Goal: Information Seeking & Learning: Learn about a topic

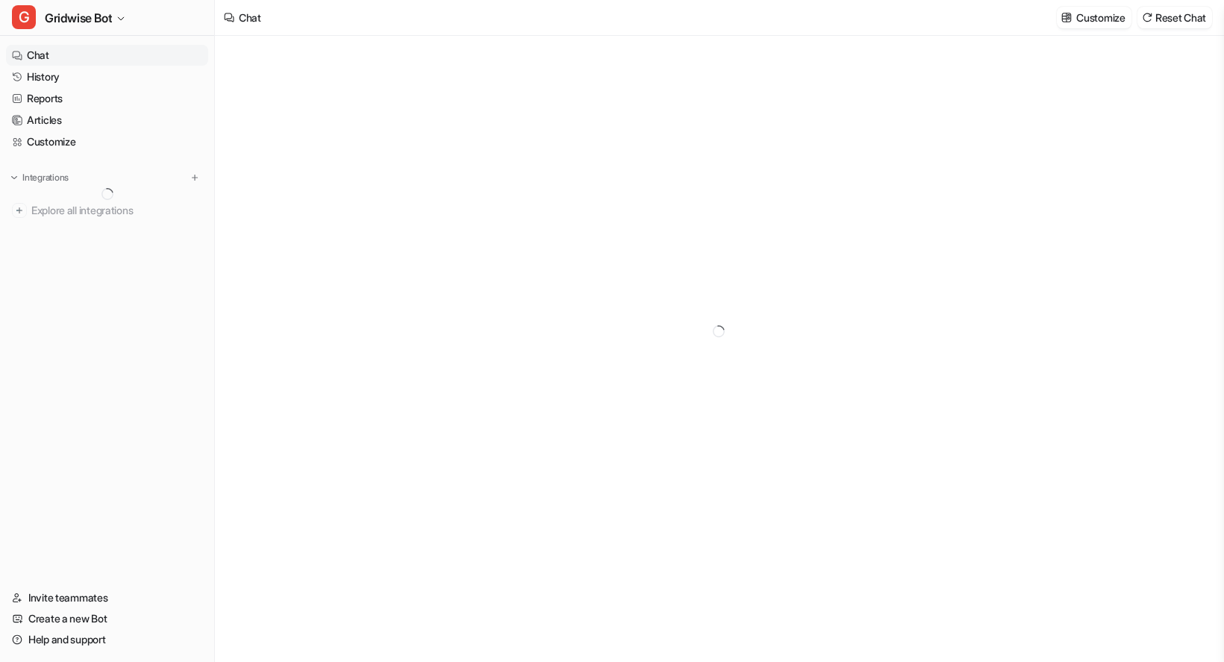
type textarea "**********"
click at [80, 69] on link "History" at bounding box center [107, 76] width 202 height 21
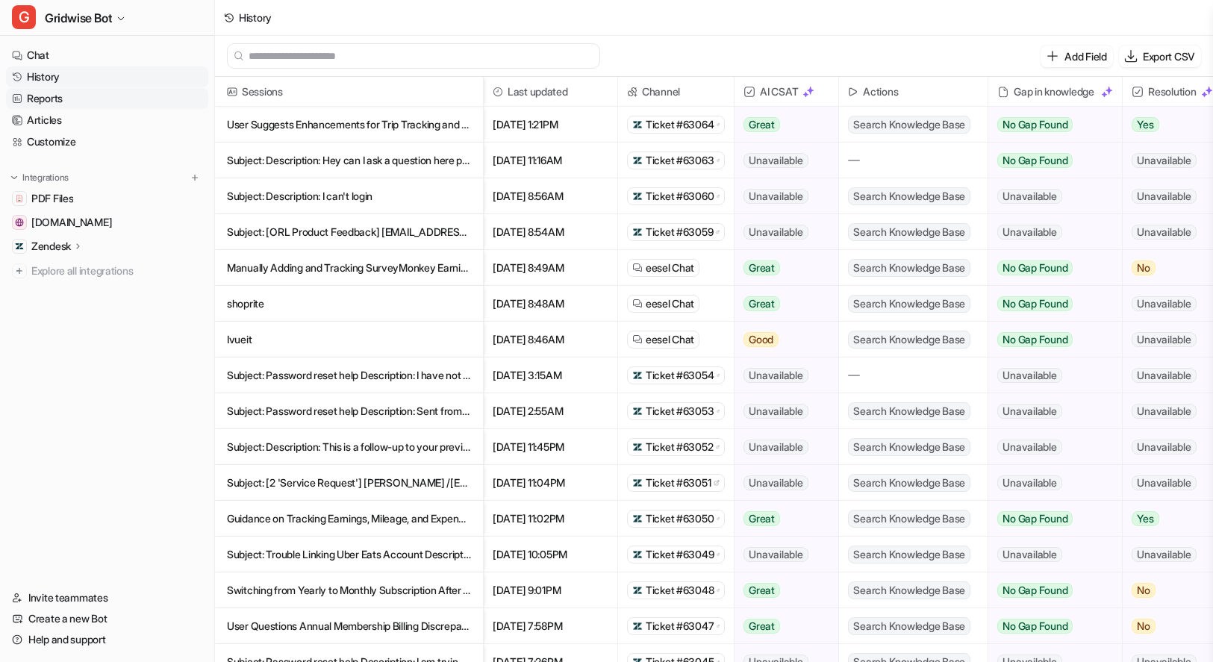
click at [68, 97] on link "Reports" at bounding box center [107, 98] width 202 height 21
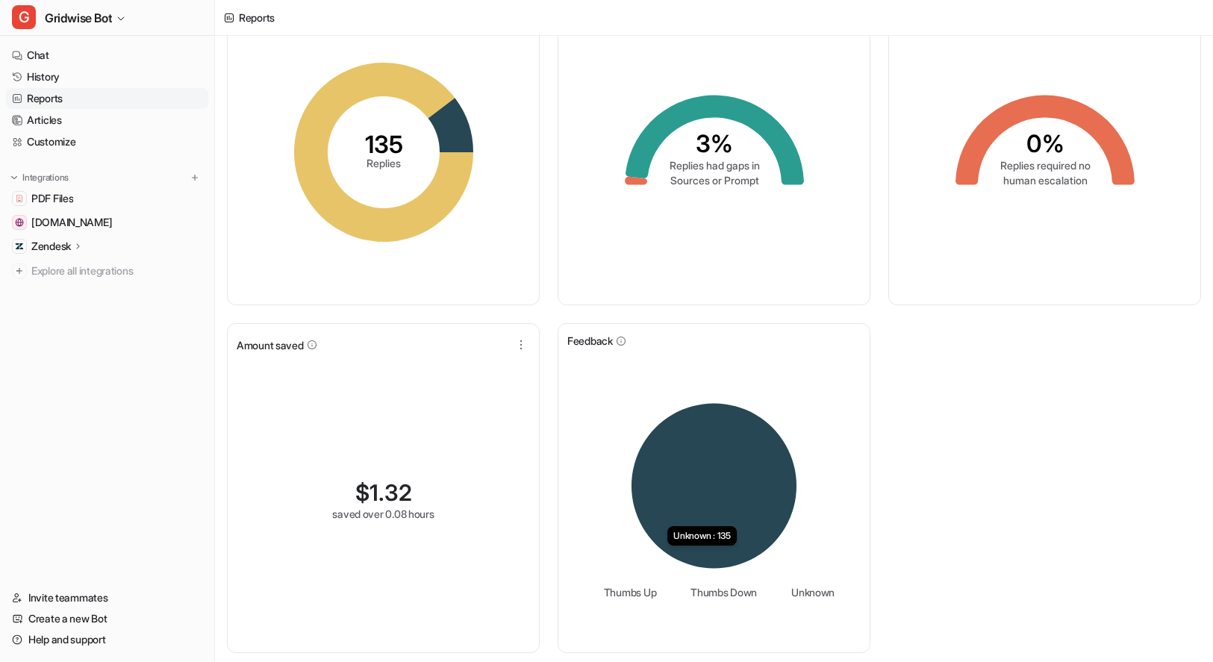
click at [728, 499] on icon at bounding box center [713, 485] width 165 height 165
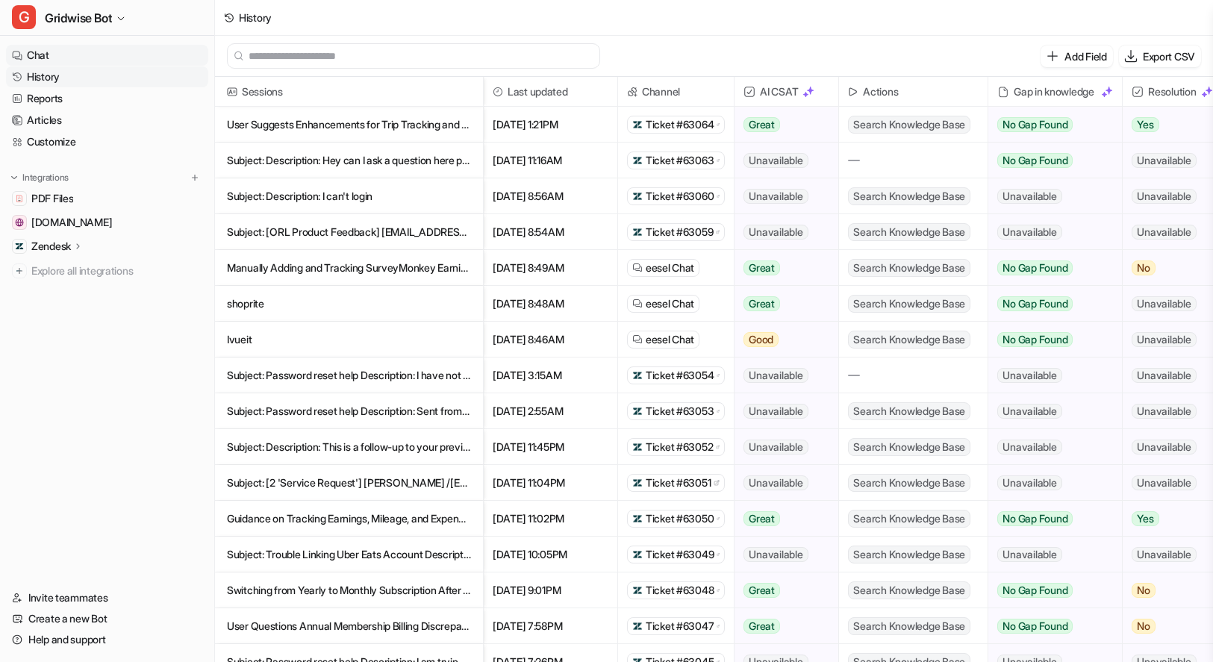
click at [48, 45] on link "Chat" at bounding box center [107, 55] width 202 height 21
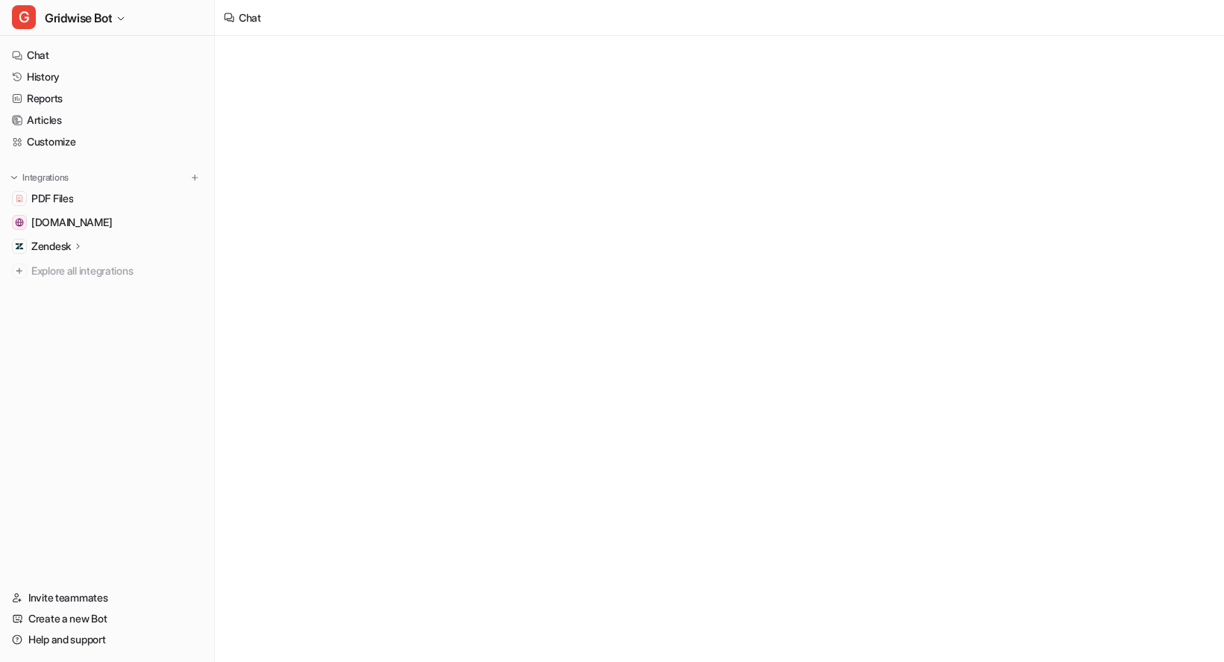
click at [89, 478] on nav "Chat History Reports Articles Customize Integrations PDF Files [DOMAIN_NAME] Ze…" at bounding box center [107, 307] width 214 height 537
click at [45, 55] on link "Chat" at bounding box center [107, 55] width 202 height 21
click at [123, 19] on icon "button" at bounding box center [121, 18] width 6 height 3
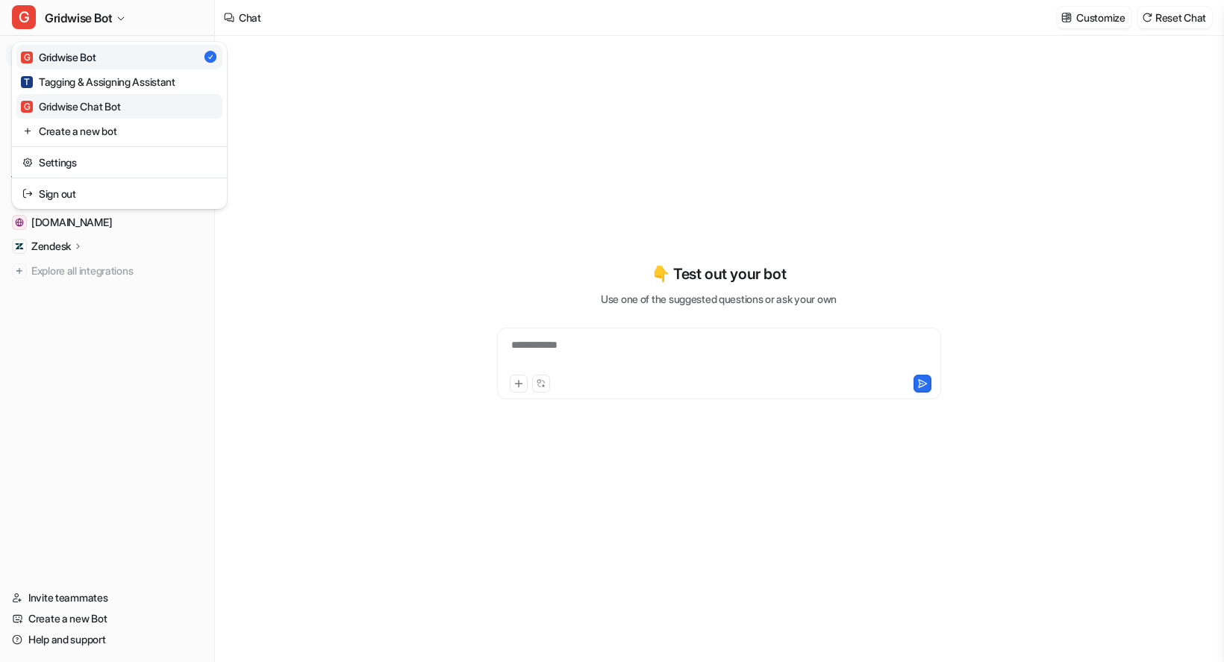
click at [93, 97] on link "G Gridwise Chat Bot" at bounding box center [119, 106] width 206 height 25
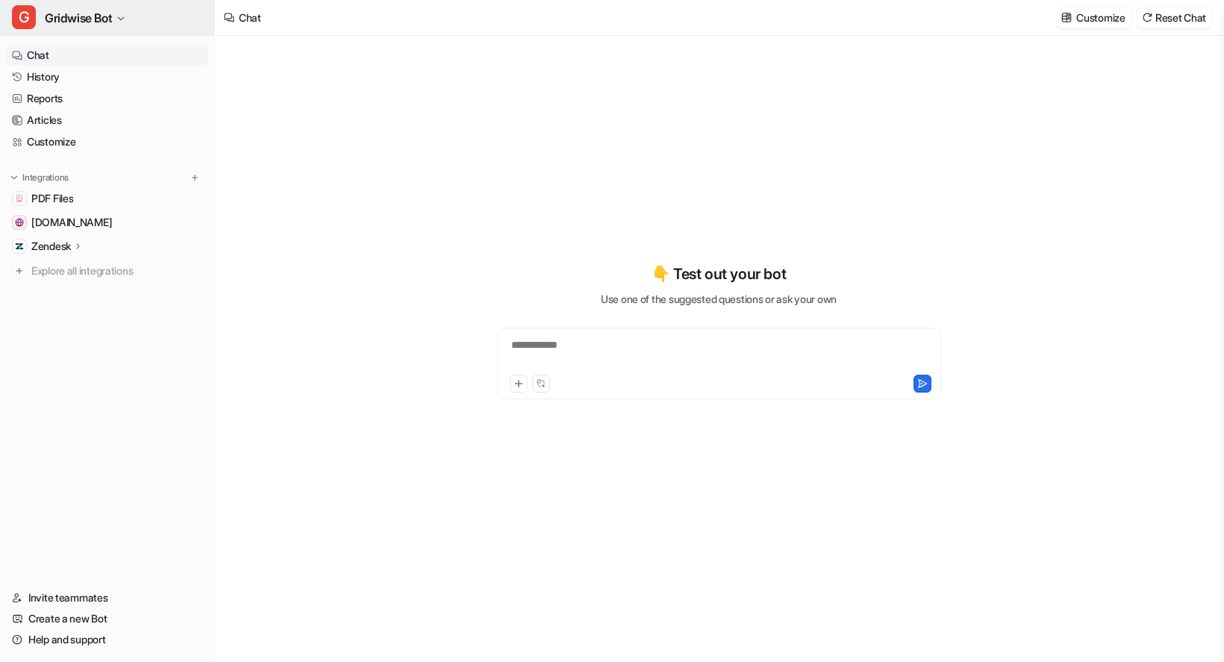
click at [109, 14] on span "Gridwise Bot" at bounding box center [78, 17] width 67 height 21
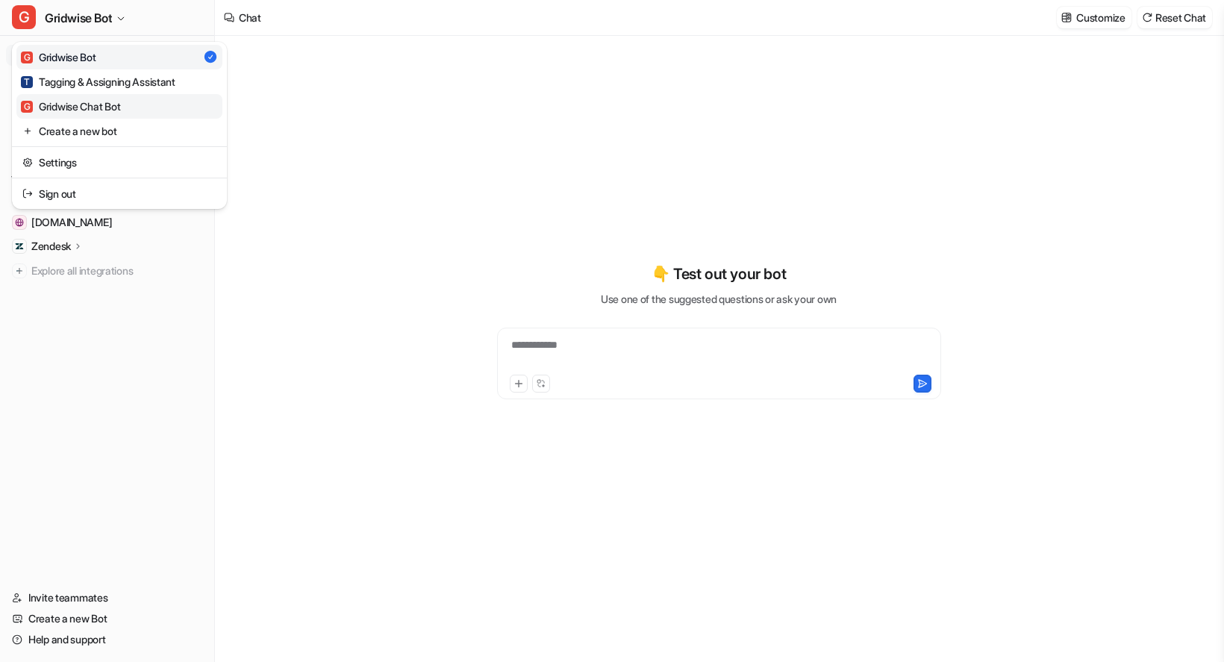
click at [70, 111] on div "G Gridwise Chat Bot" at bounding box center [70, 107] width 99 height 16
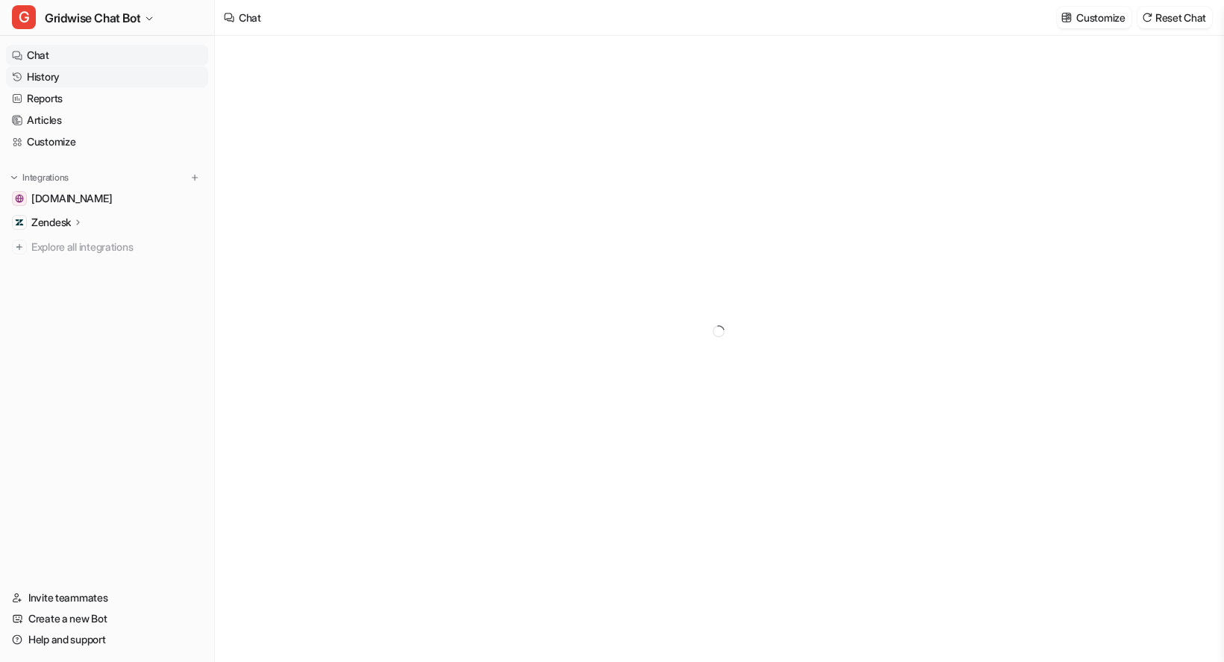
click at [82, 84] on link "History" at bounding box center [107, 76] width 202 height 21
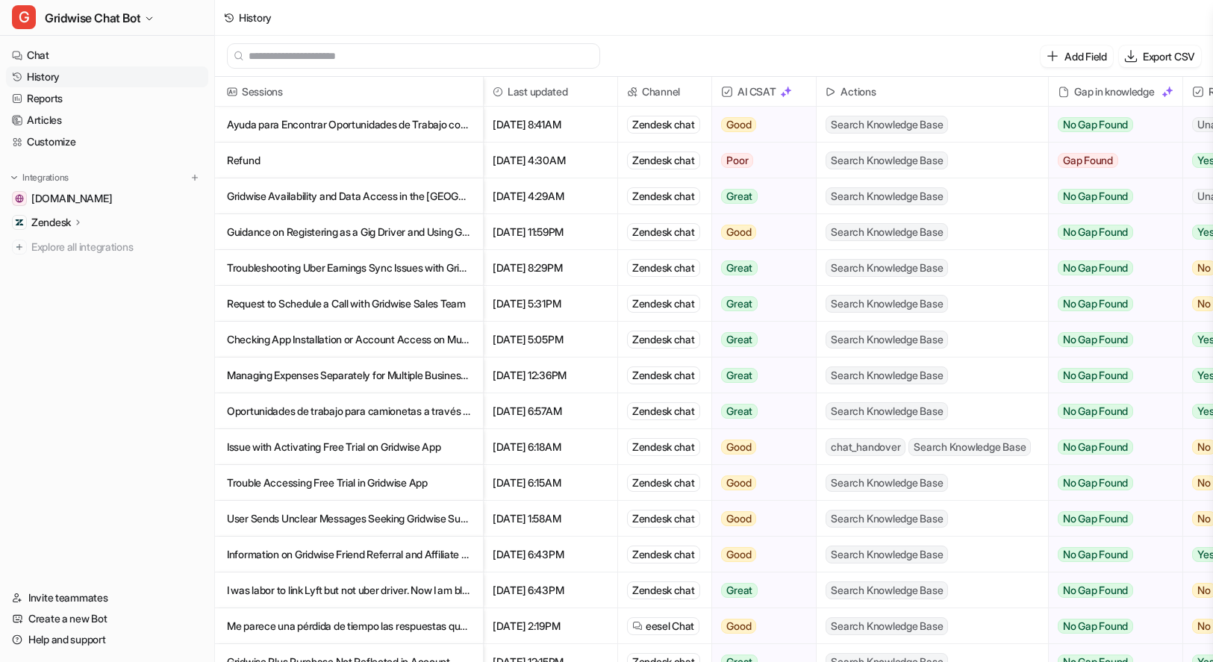
click at [320, 119] on p "Ayuda para Encontrar Oportunidades de Trabajo como Conductor" at bounding box center [349, 125] width 244 height 36
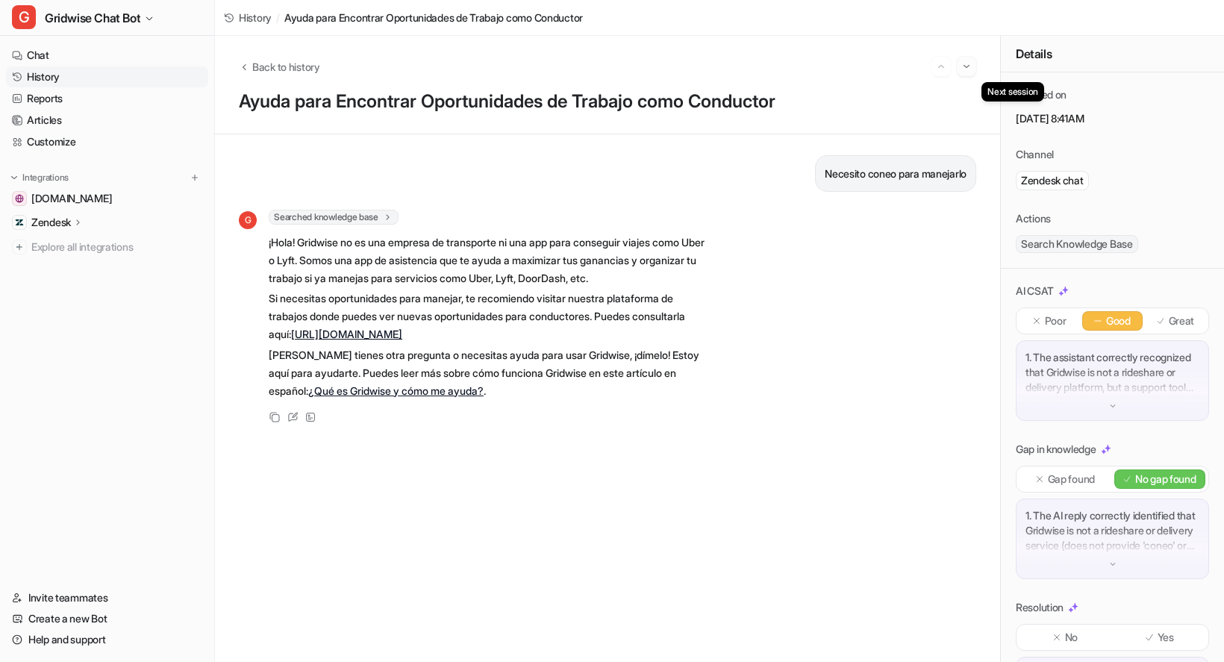
click at [970, 69] on img "Go to next session" at bounding box center [966, 66] width 10 height 13
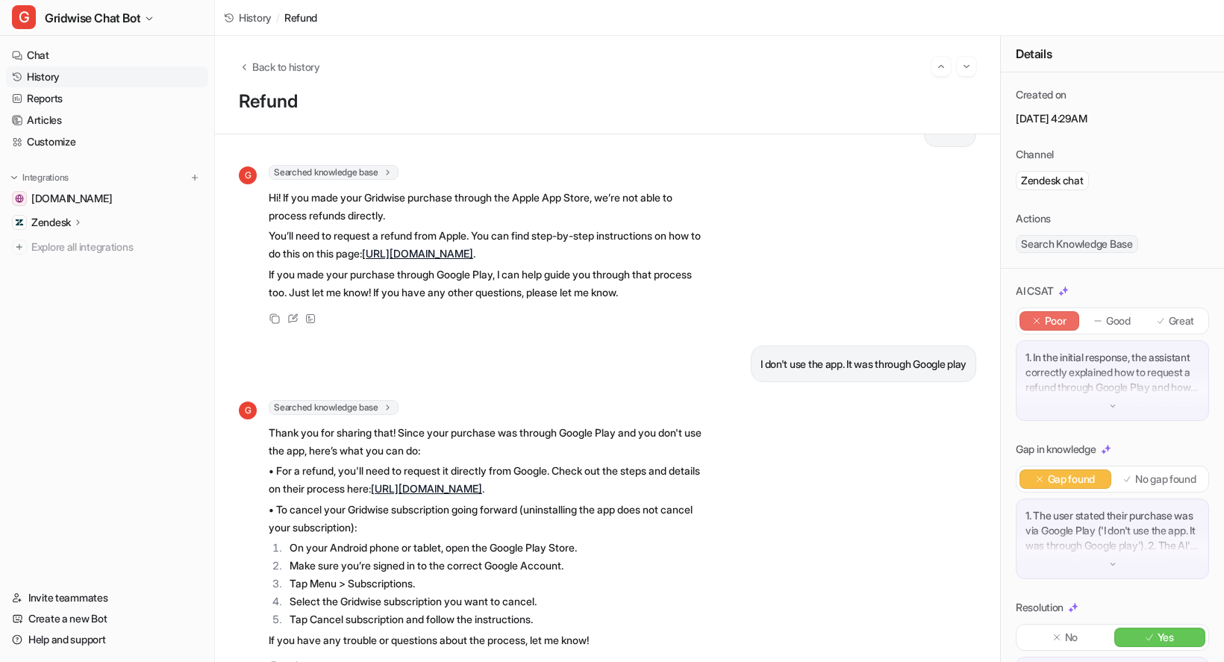
scroll to position [101, 0]
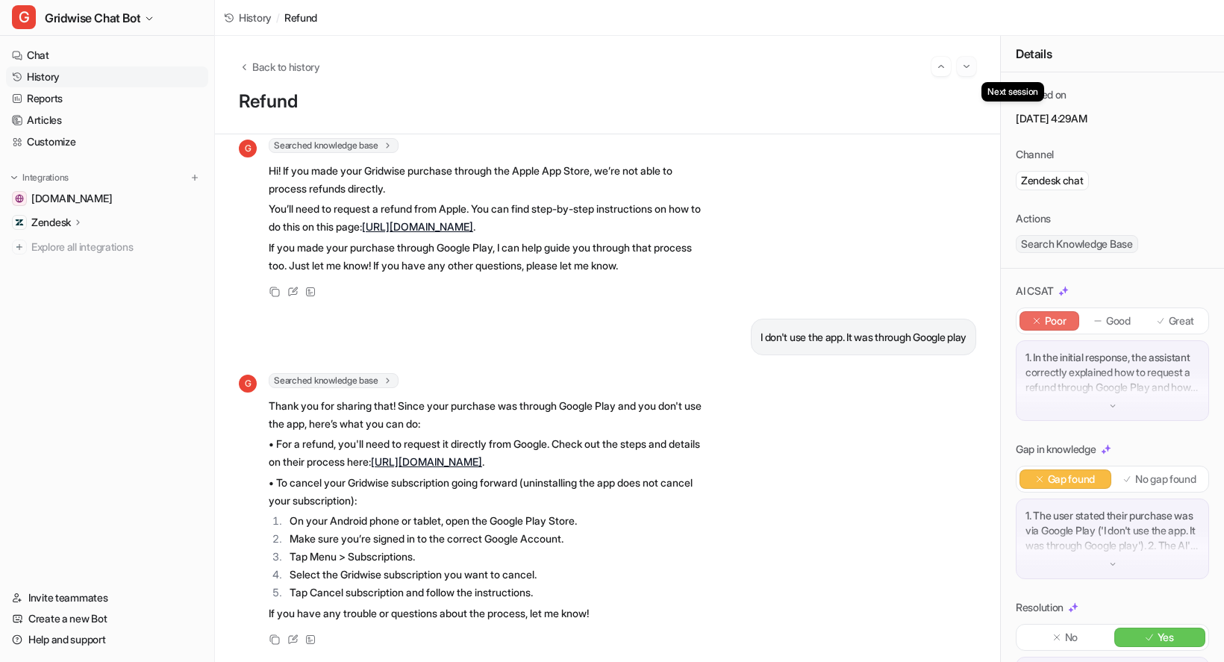
click at [968, 72] on img "Go to next session" at bounding box center [966, 66] width 10 height 13
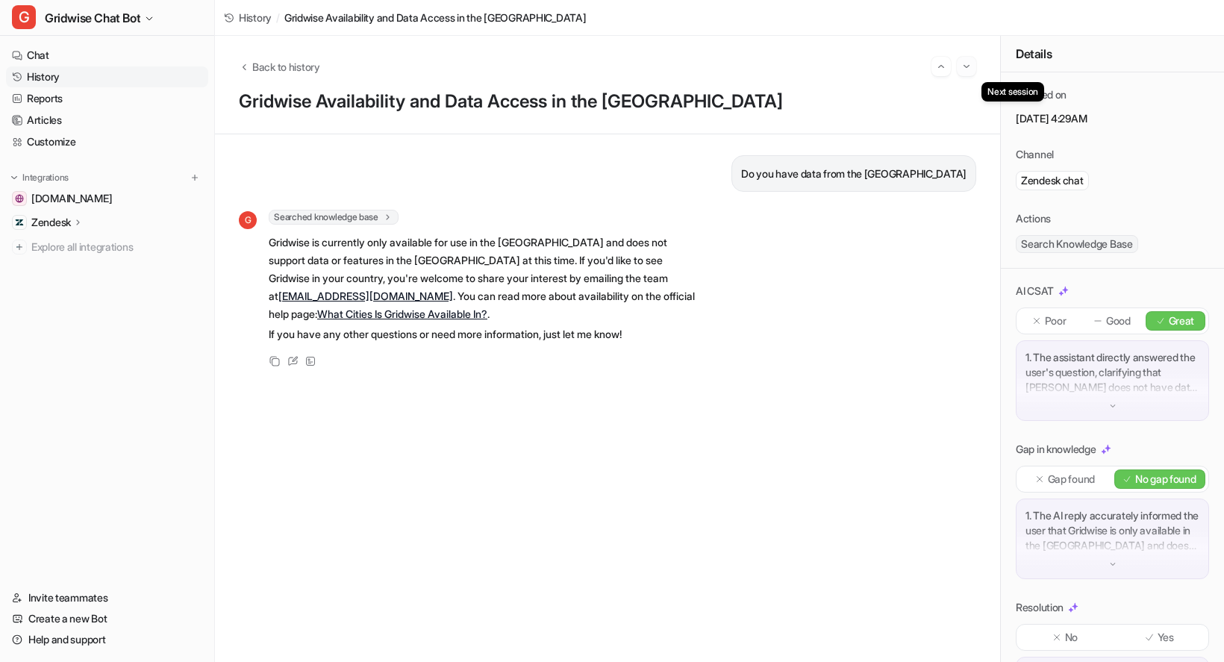
click at [969, 62] on img "Go to next session" at bounding box center [966, 66] width 10 height 13
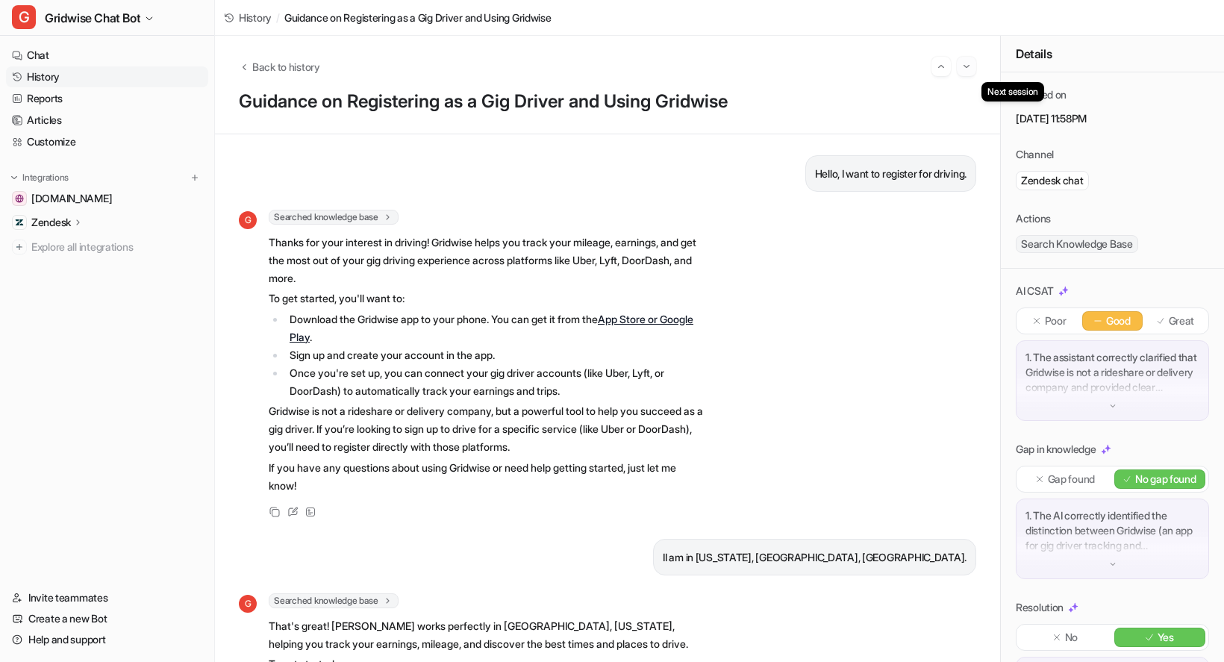
click at [965, 72] on img "Go to next session" at bounding box center [966, 66] width 10 height 13
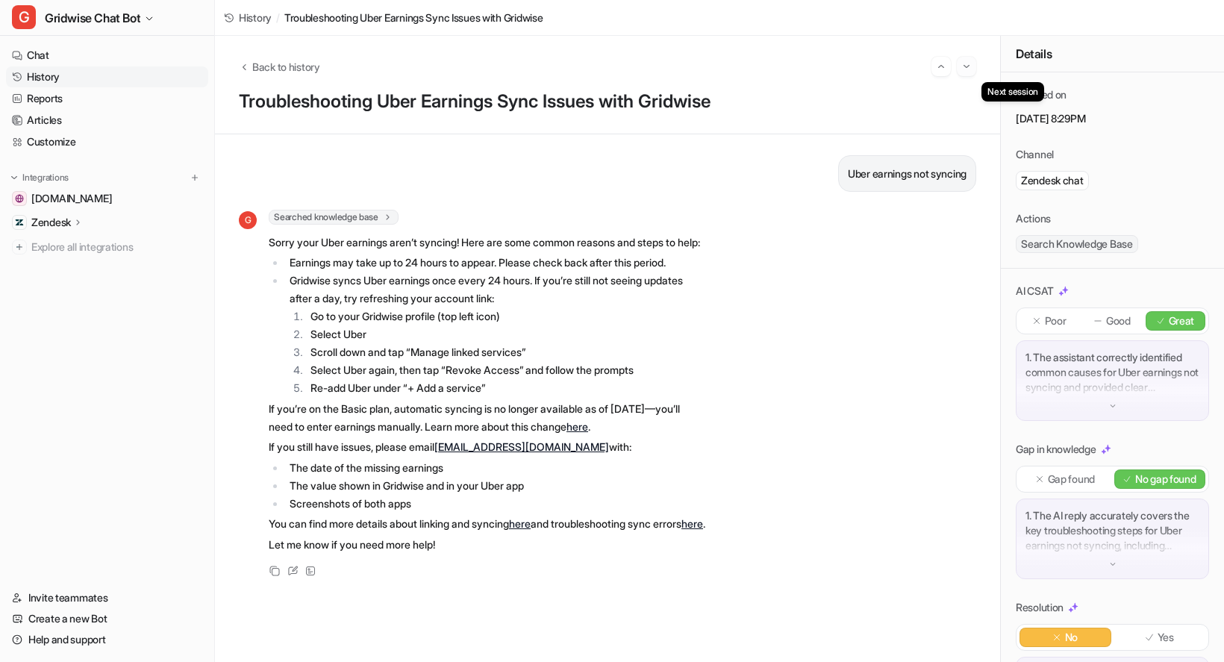
click at [967, 71] on img "Go to next session" at bounding box center [966, 66] width 10 height 13
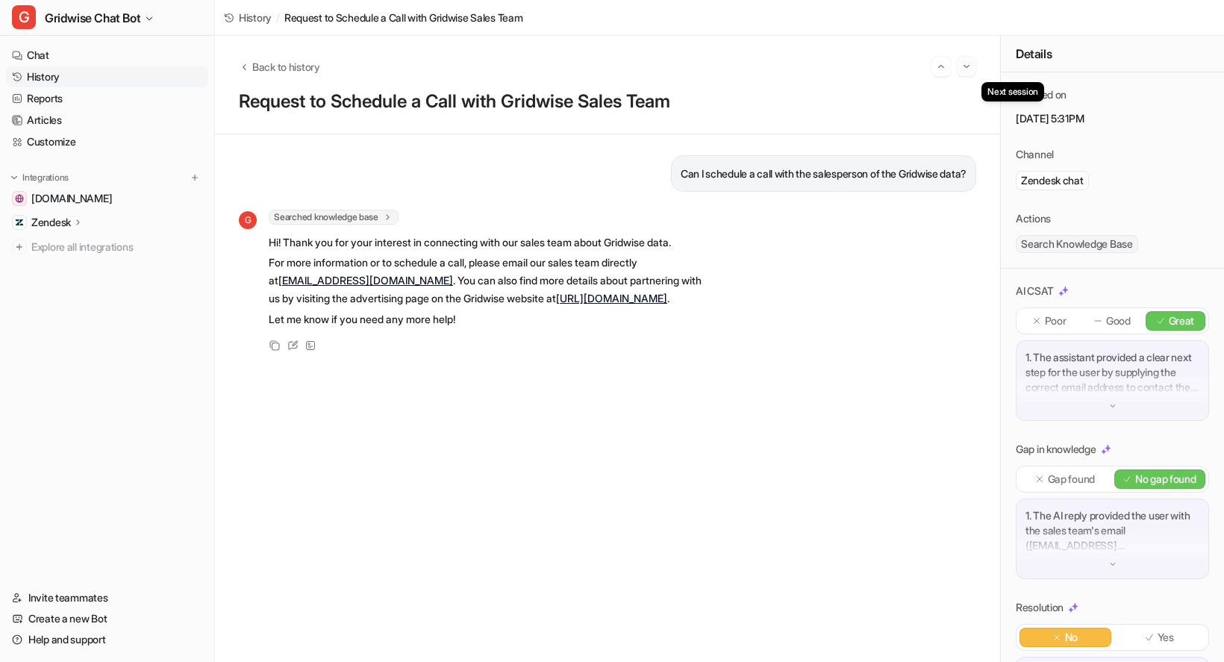
click at [966, 72] on img "Go to next session" at bounding box center [966, 66] width 10 height 13
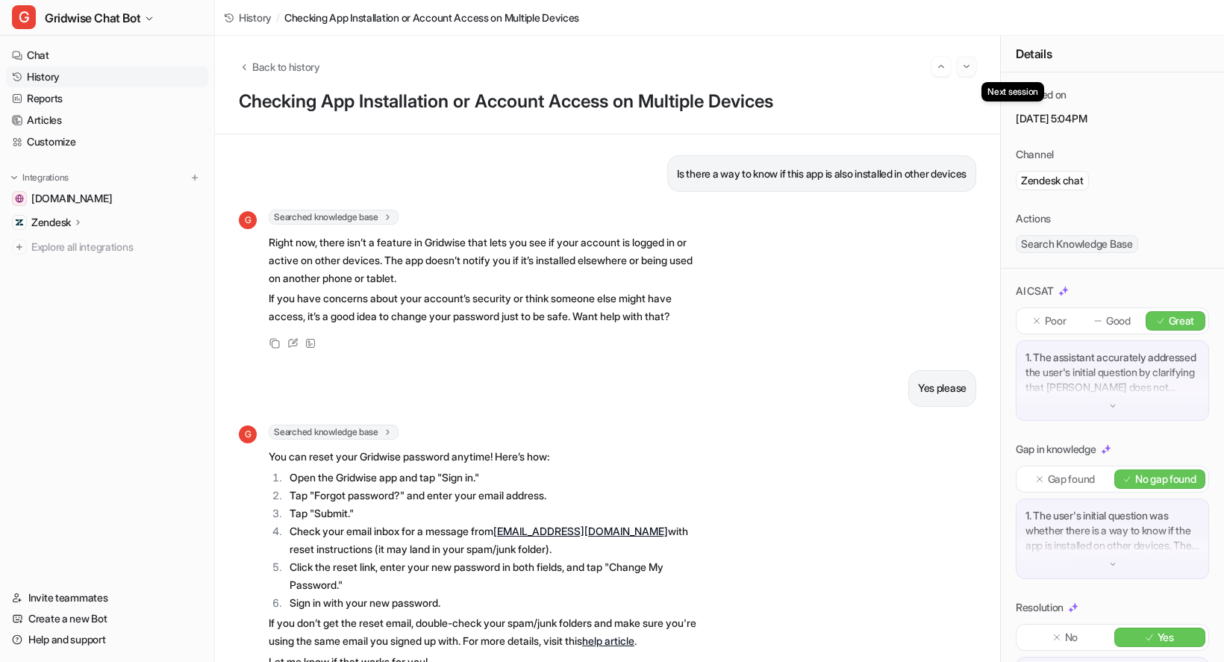
click at [969, 72] on img "Go to next session" at bounding box center [966, 66] width 10 height 13
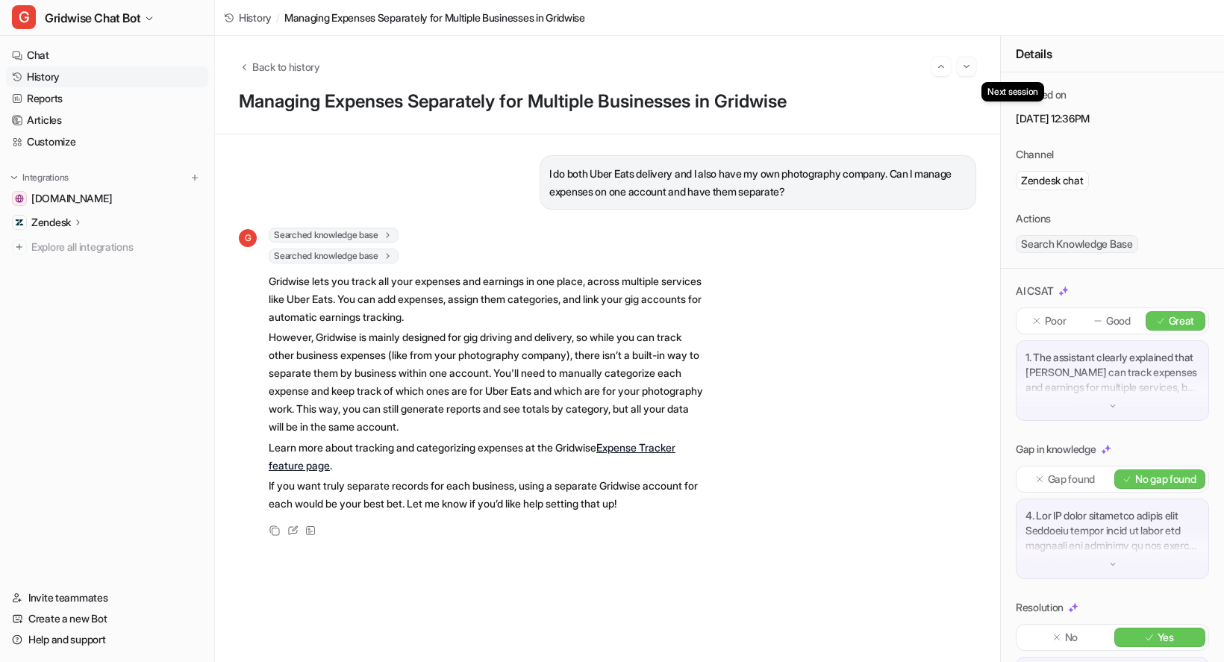
click at [973, 61] on button "Go to next session" at bounding box center [966, 66] width 19 height 19
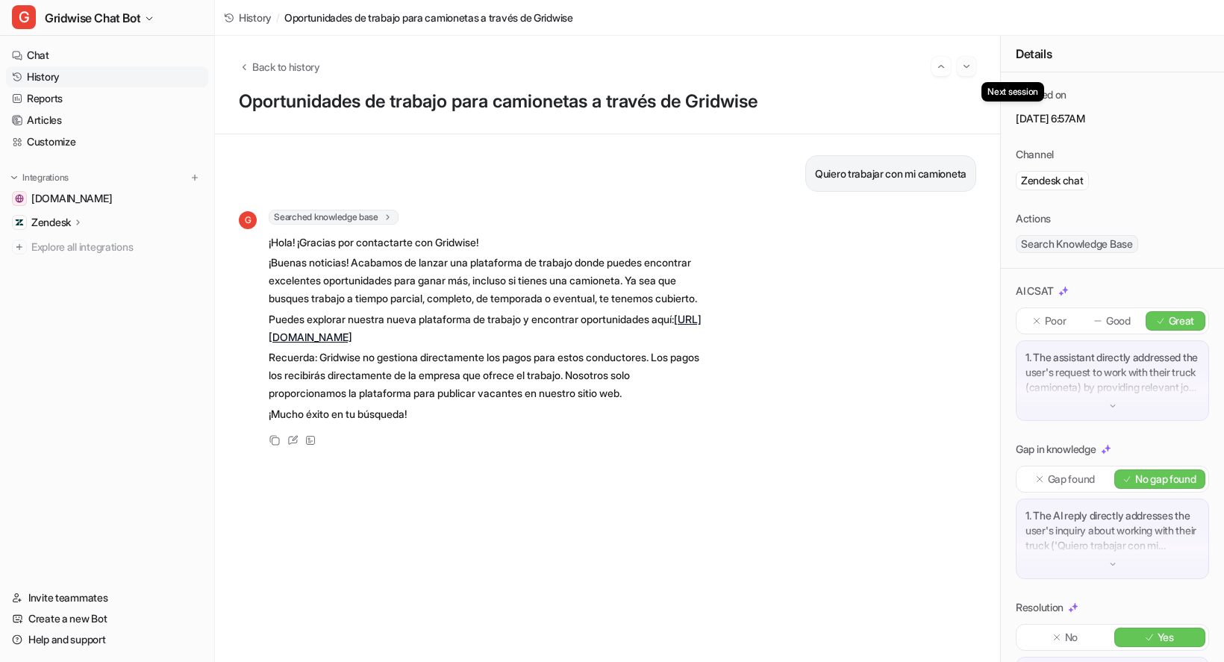
click at [968, 69] on img "Go to next session" at bounding box center [966, 66] width 10 height 13
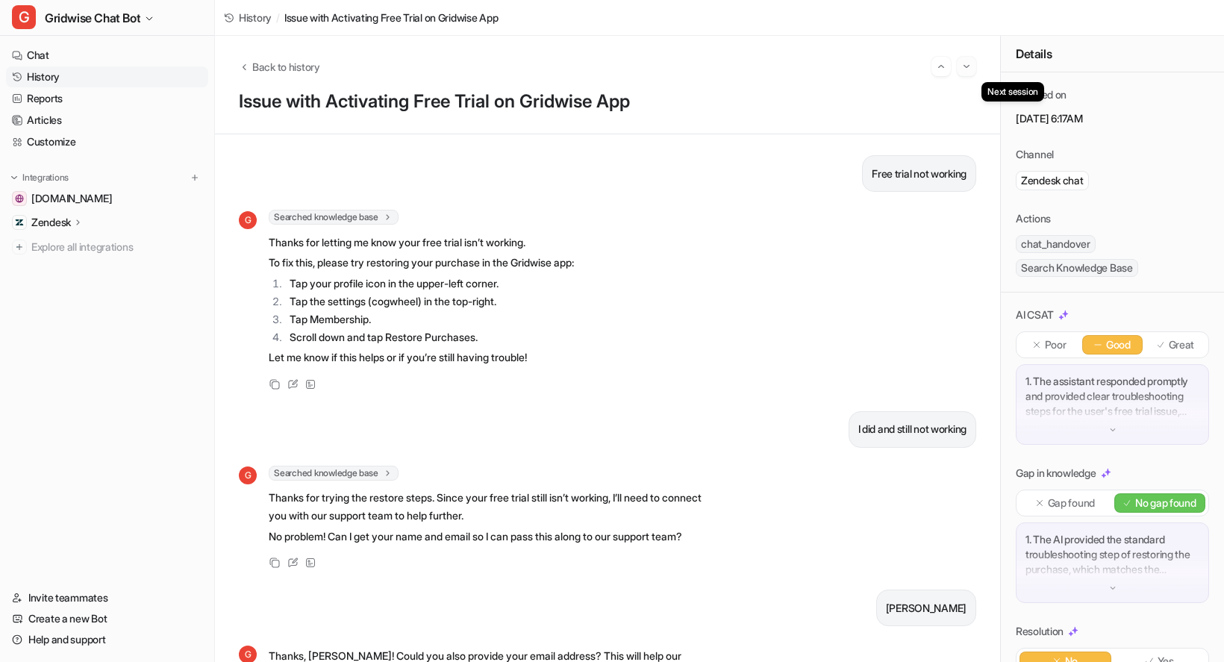
click at [971, 72] on img "Go to next session" at bounding box center [966, 66] width 10 height 13
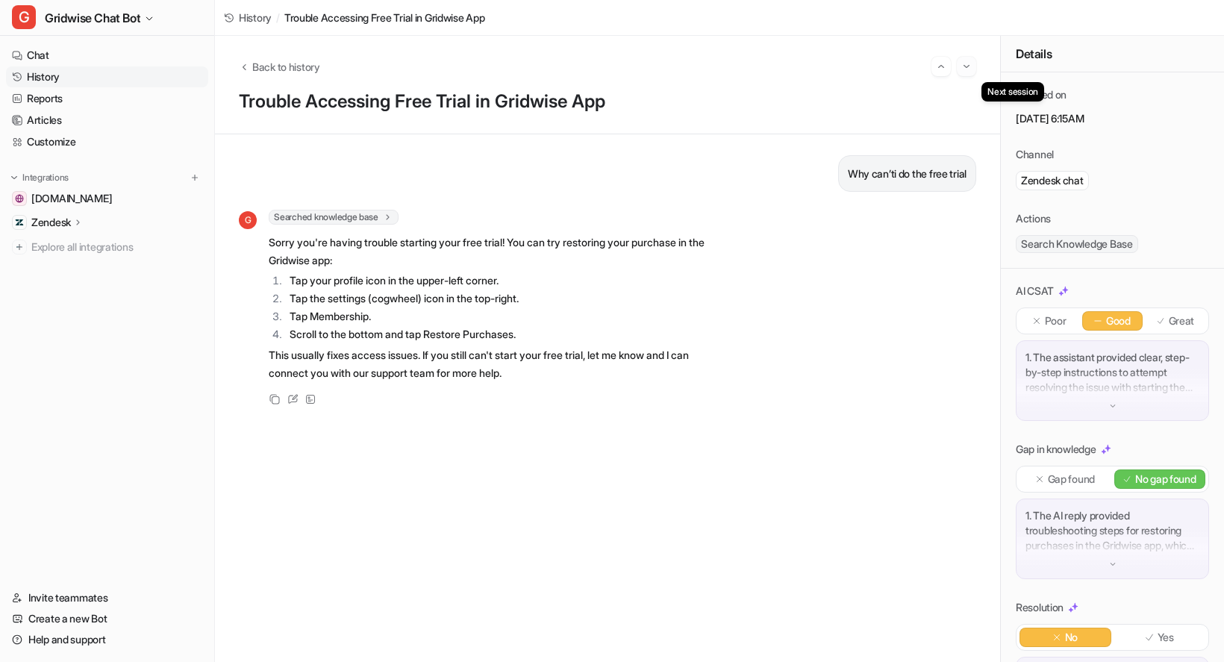
click at [972, 60] on button "Go to next session" at bounding box center [966, 66] width 19 height 19
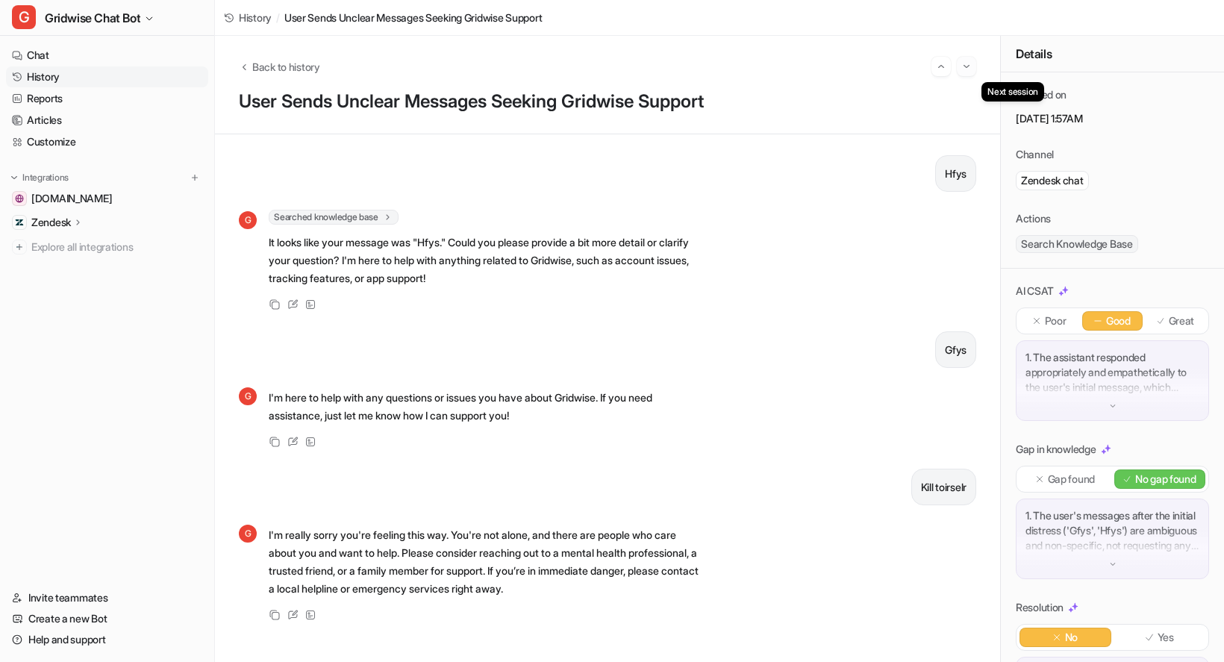
click at [966, 66] on img "Go to next session" at bounding box center [966, 66] width 10 height 13
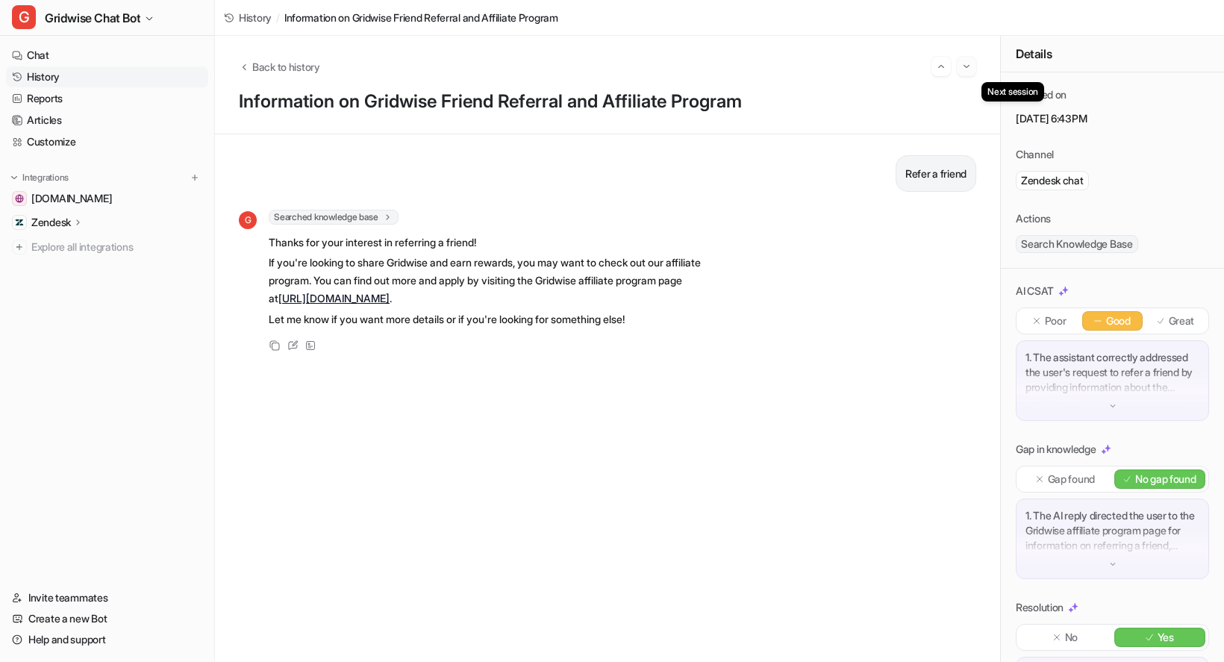
click at [969, 66] on img "Go to next session" at bounding box center [966, 66] width 10 height 13
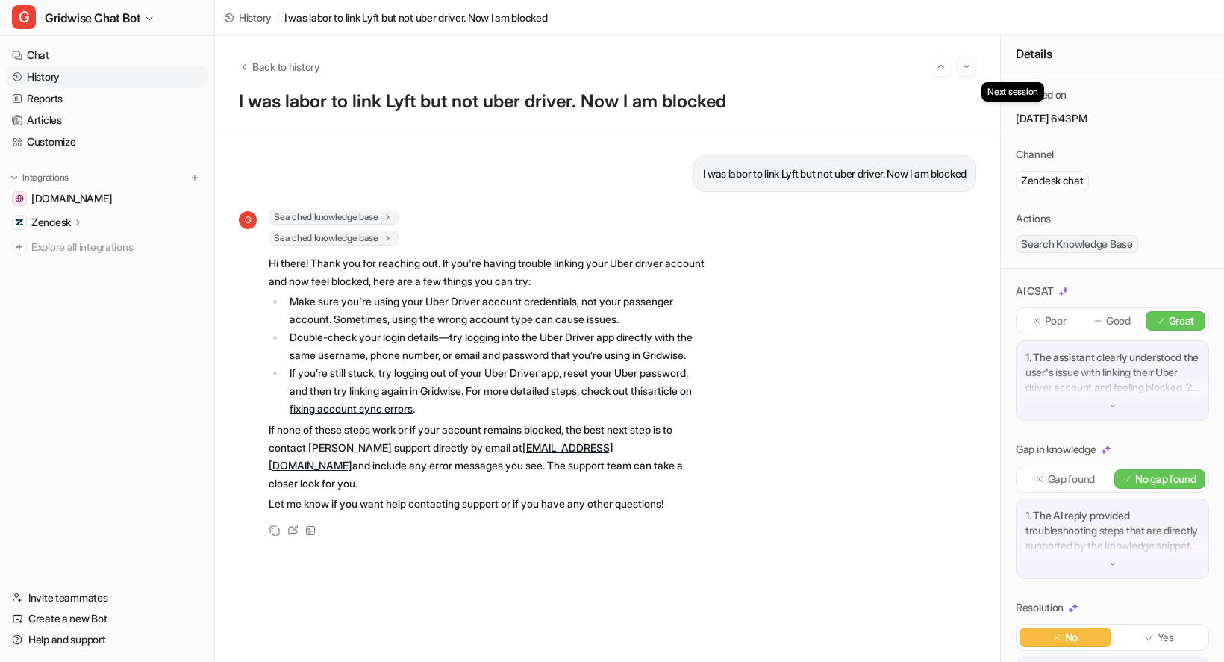
click at [969, 68] on img "Go to next session" at bounding box center [966, 66] width 10 height 13
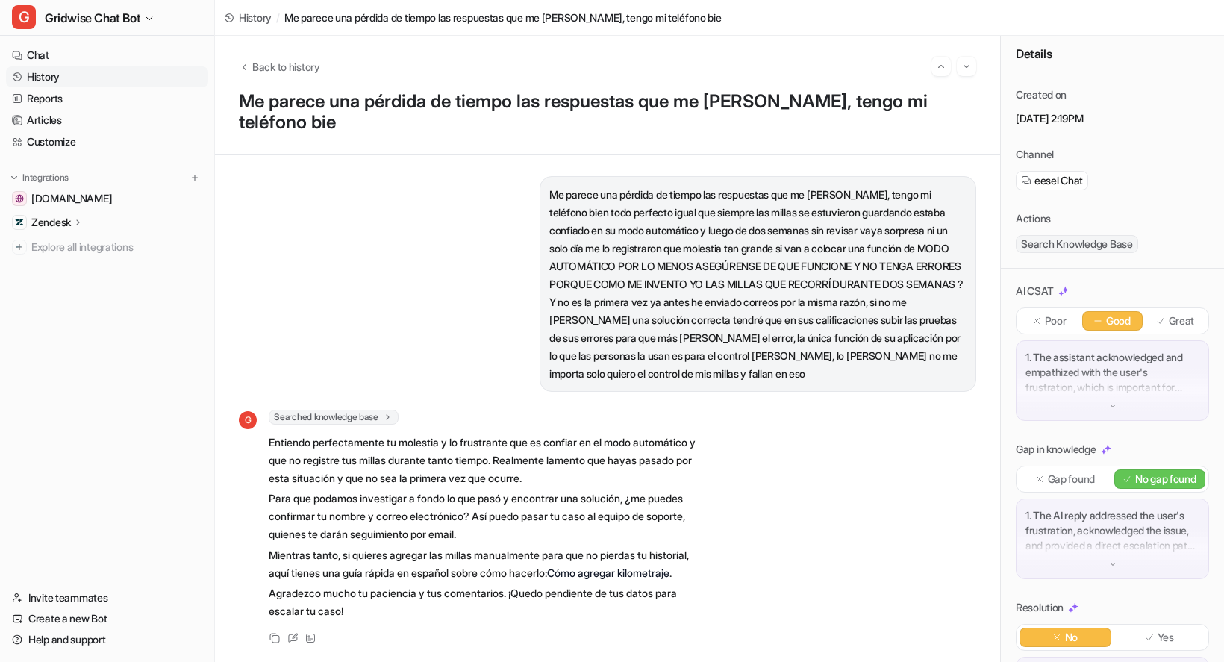
scroll to position [6, 0]
click at [970, 63] on img "Go to next session" at bounding box center [966, 66] width 10 height 13
